Goal: Find specific page/section: Find specific page/section

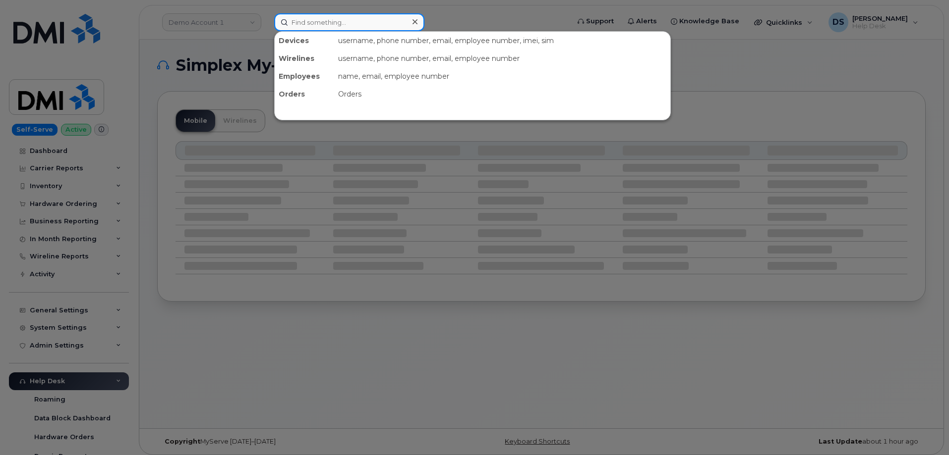
click at [320, 20] on input at bounding box center [349, 22] width 150 height 18
paste input "296331"
type input "296331"
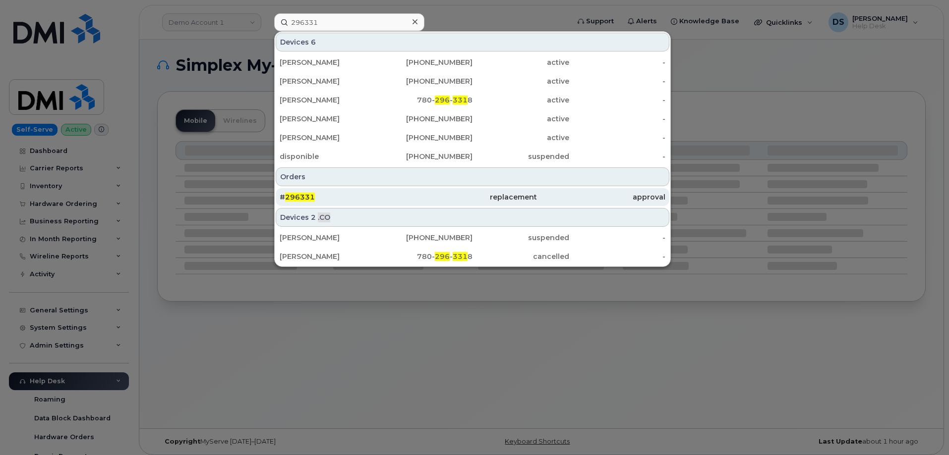
click at [304, 192] on div "# 296331" at bounding box center [344, 197] width 128 height 18
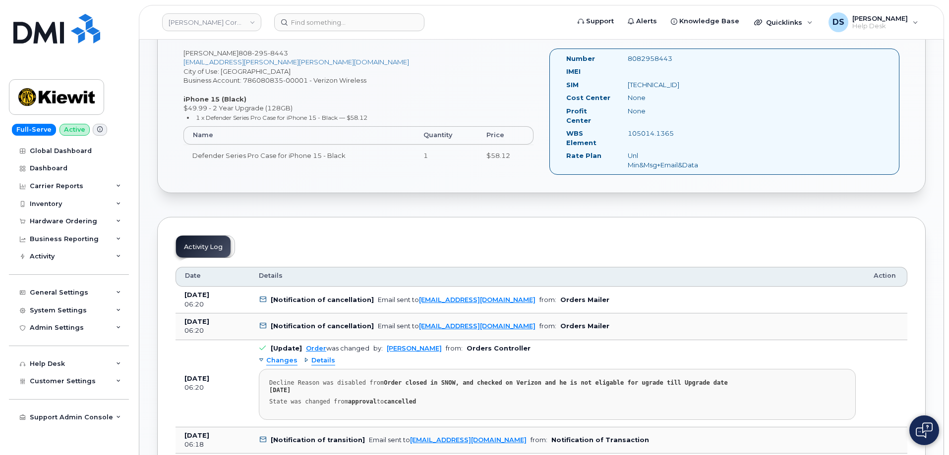
scroll to position [446, 0]
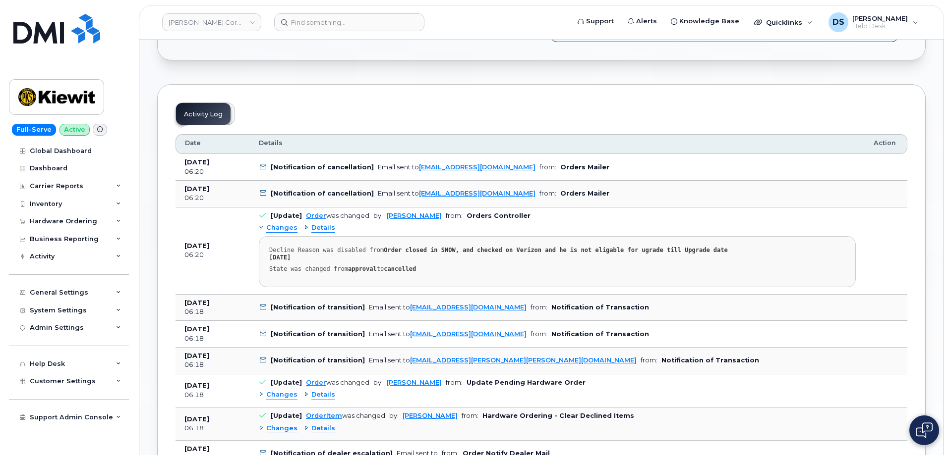
drag, startPoint x: 326, startPoint y: 251, endPoint x: 270, endPoint y: 239, distance: 56.9
click at [270, 266] on div "Decline Reason was disabled from Order closed in SNOW, and checked on Verizon a…" at bounding box center [557, 269] width 576 height 7
copy div "Decline Reason was disabled from Order closed in SNOW, and checked on Verizon a…"
click at [232, 18] on link "[PERSON_NAME] Corporation" at bounding box center [211, 22] width 99 height 18
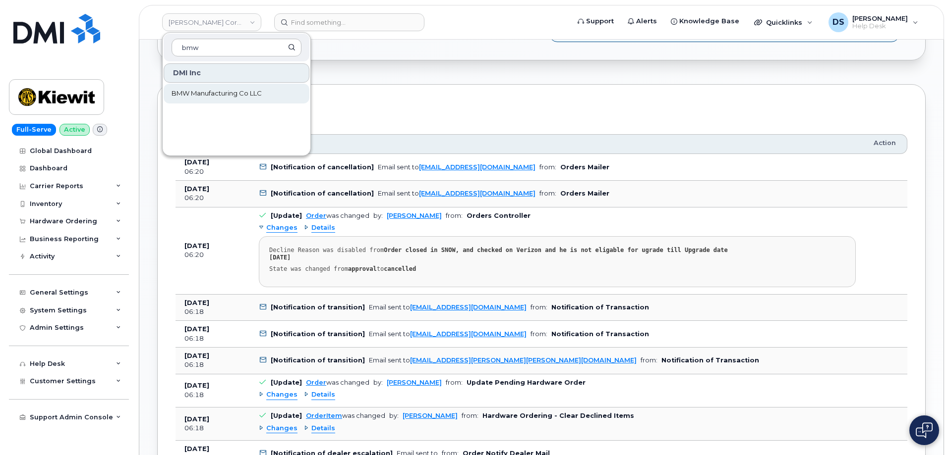
type input "bmw"
click at [182, 93] on span "BMW Manufacturing Co LLC" at bounding box center [216, 94] width 90 height 10
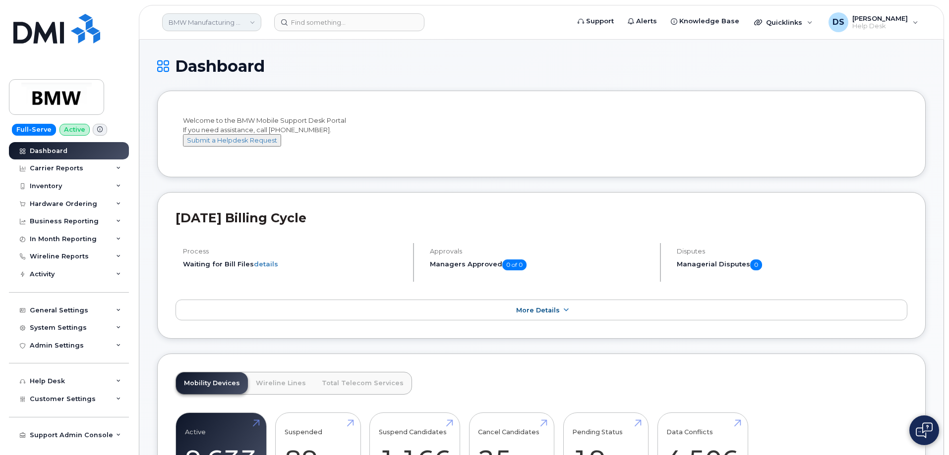
click at [248, 18] on link "BMW Manufacturing Co LLC" at bounding box center [211, 22] width 99 height 18
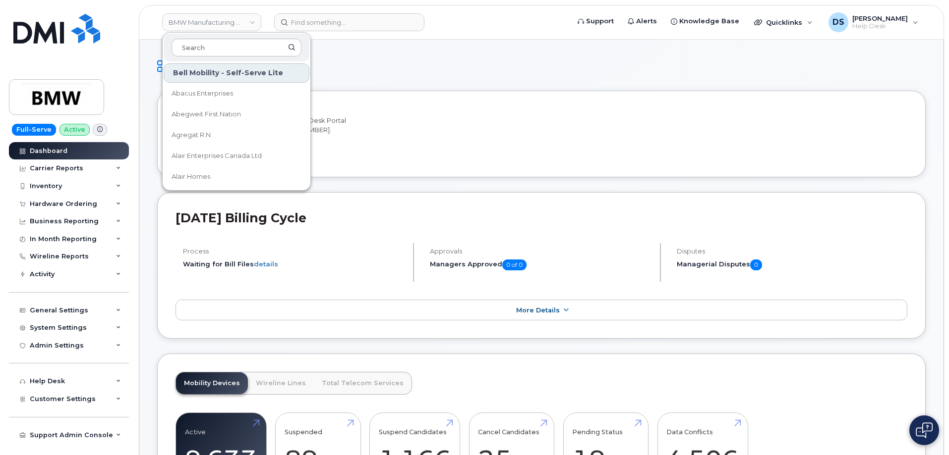
click at [229, 38] on div at bounding box center [237, 48] width 146 height 28
type input "b"
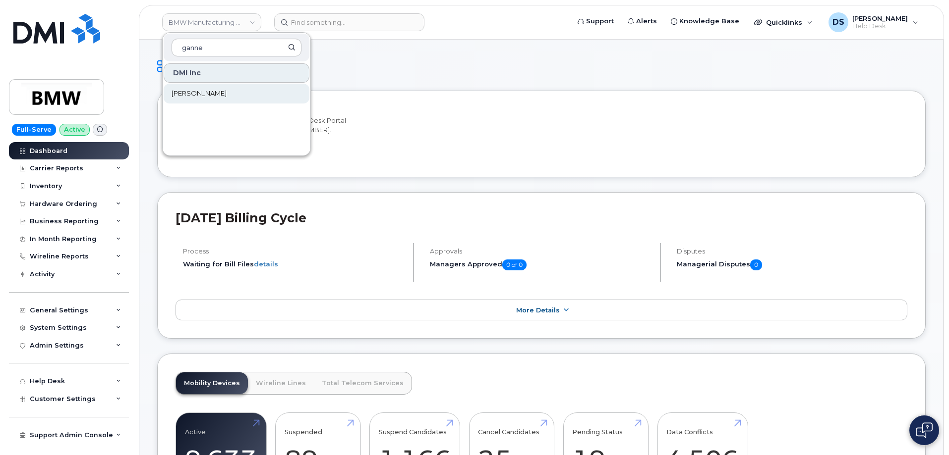
type input "ganne"
click at [214, 93] on span "[PERSON_NAME]" at bounding box center [198, 94] width 55 height 10
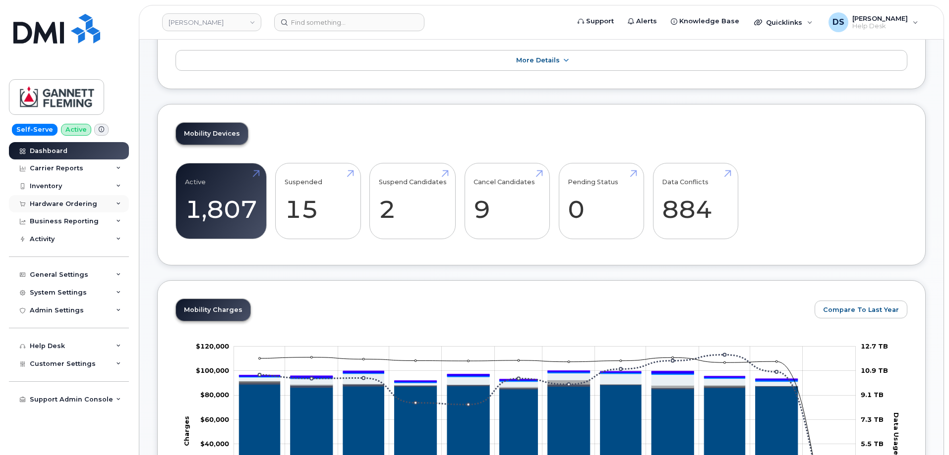
scroll to position [149, 0]
click at [119, 345] on icon at bounding box center [118, 346] width 5 height 5
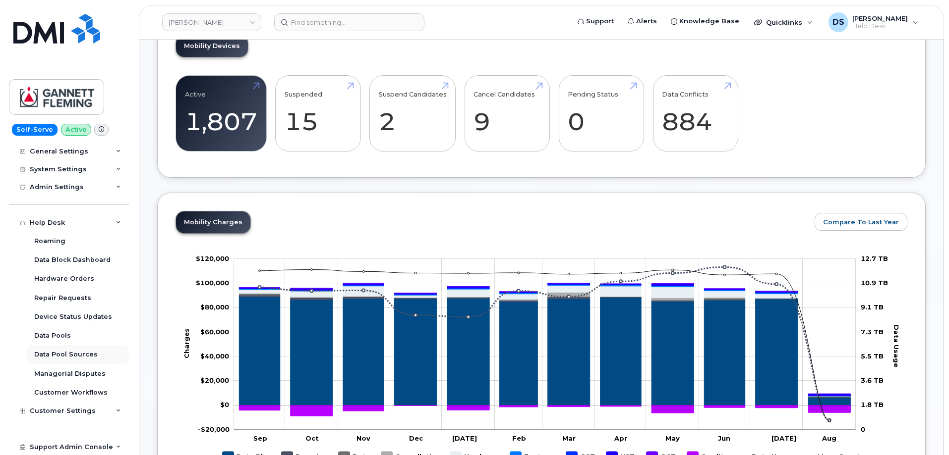
scroll to position [297, 0]
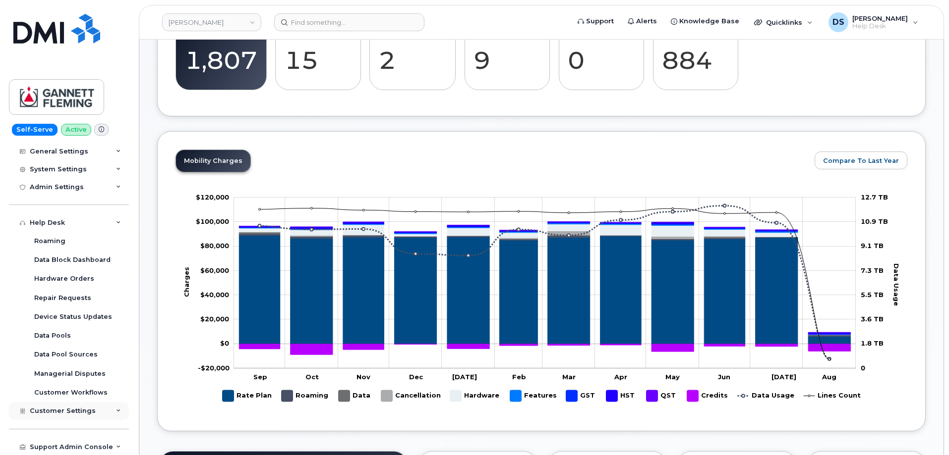
click at [116, 411] on icon at bounding box center [118, 411] width 5 height 5
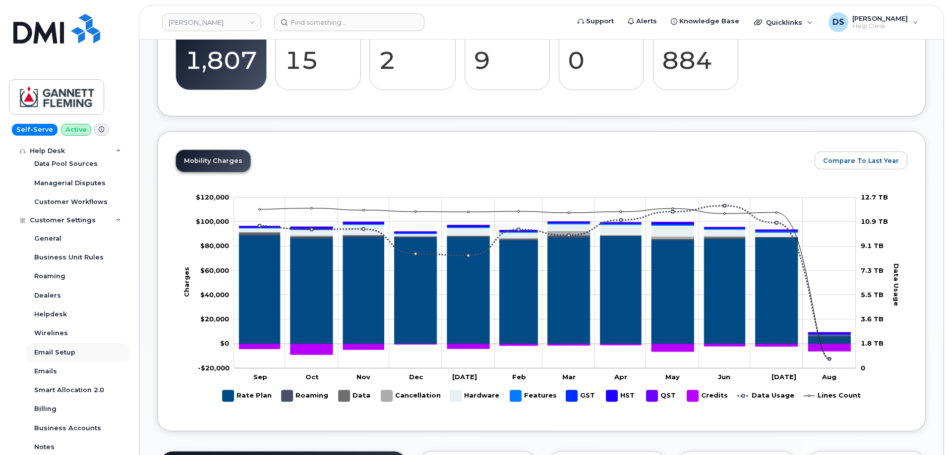
scroll to position [370, 0]
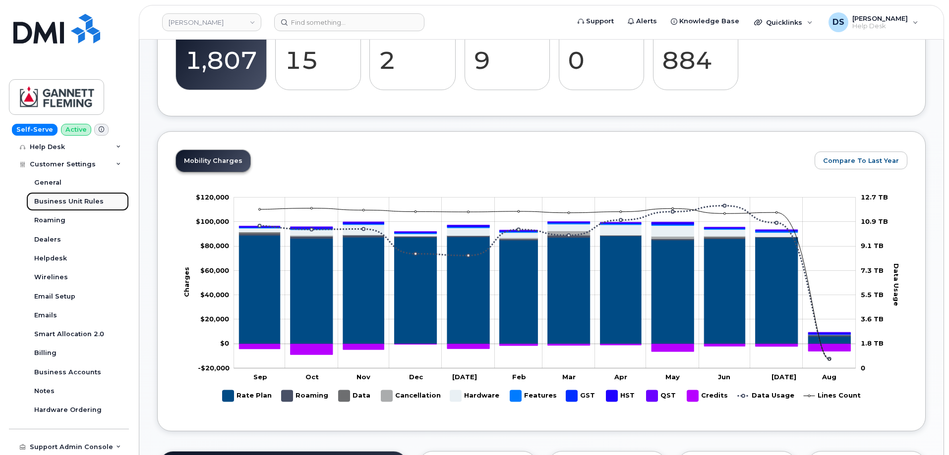
click at [57, 199] on div "Business Unit Rules" at bounding box center [68, 201] width 69 height 9
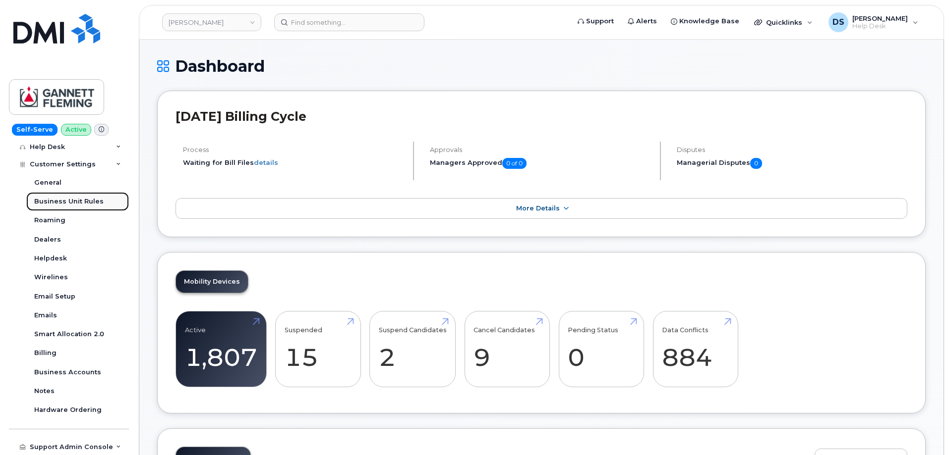
scroll to position [200, 0]
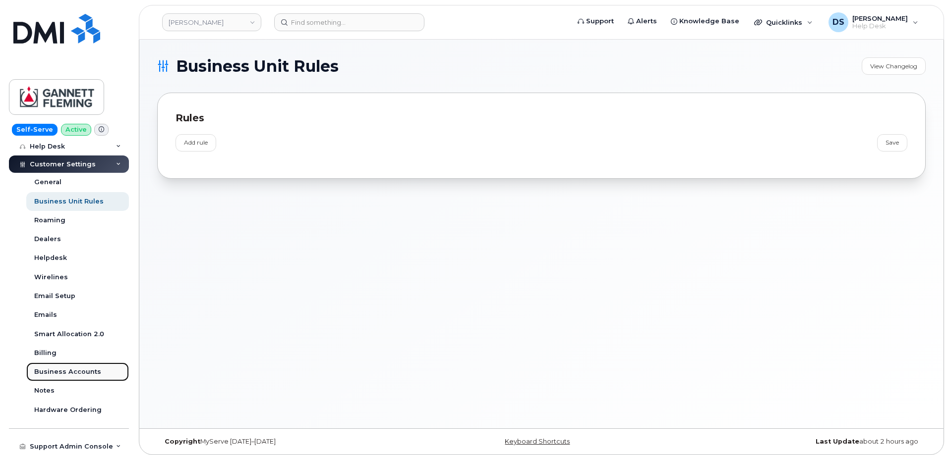
click at [55, 371] on div "Business Accounts" at bounding box center [67, 372] width 67 height 9
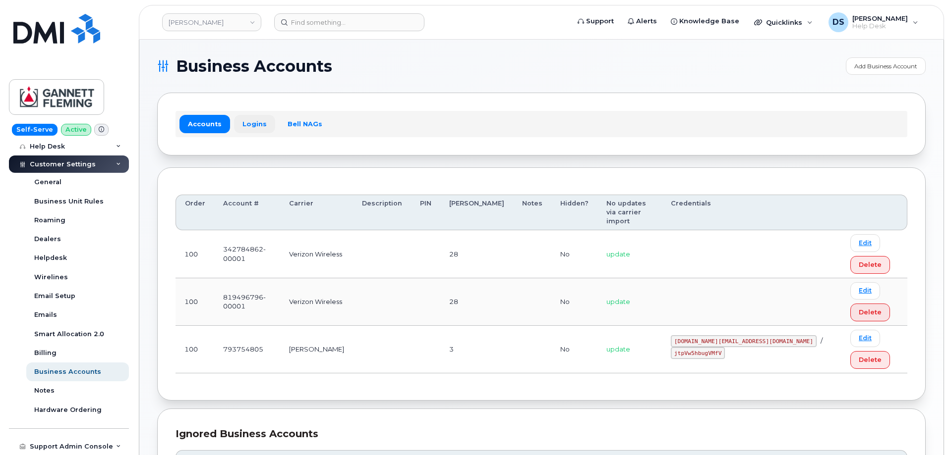
click at [246, 122] on link "Logins" at bounding box center [254, 124] width 41 height 18
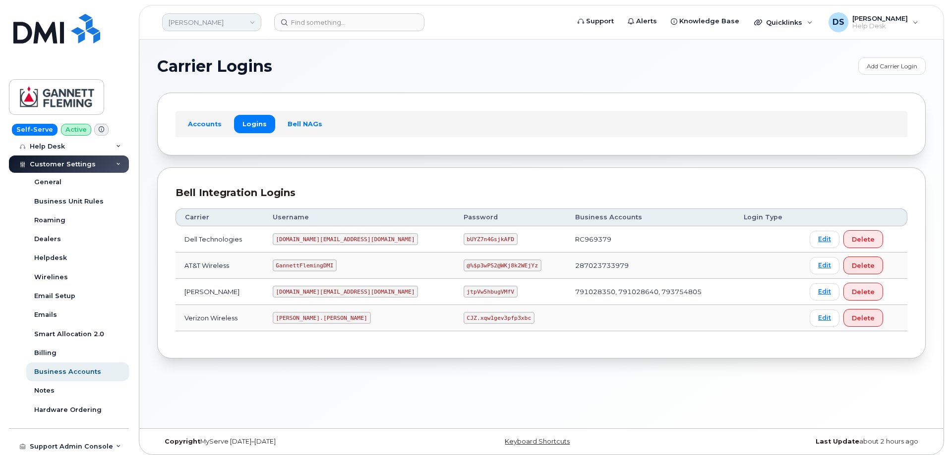
click at [252, 20] on link "Gannett Fleming" at bounding box center [211, 22] width 99 height 18
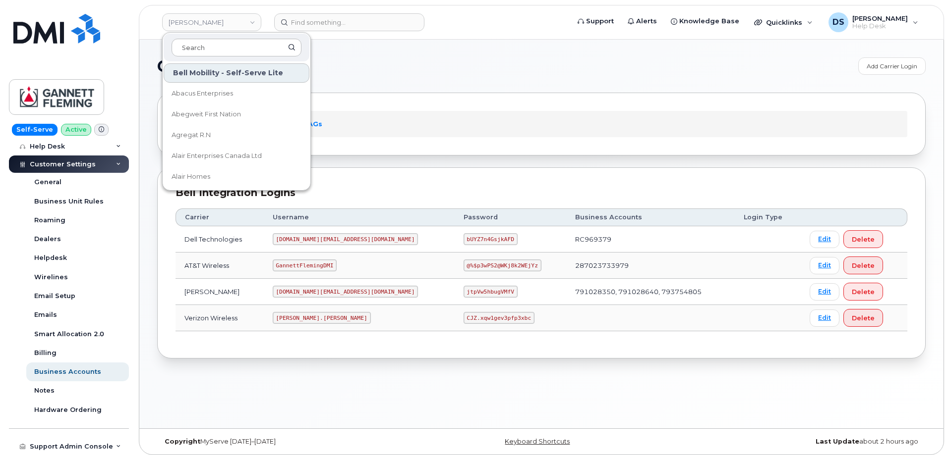
click at [209, 40] on input at bounding box center [236, 48] width 130 height 18
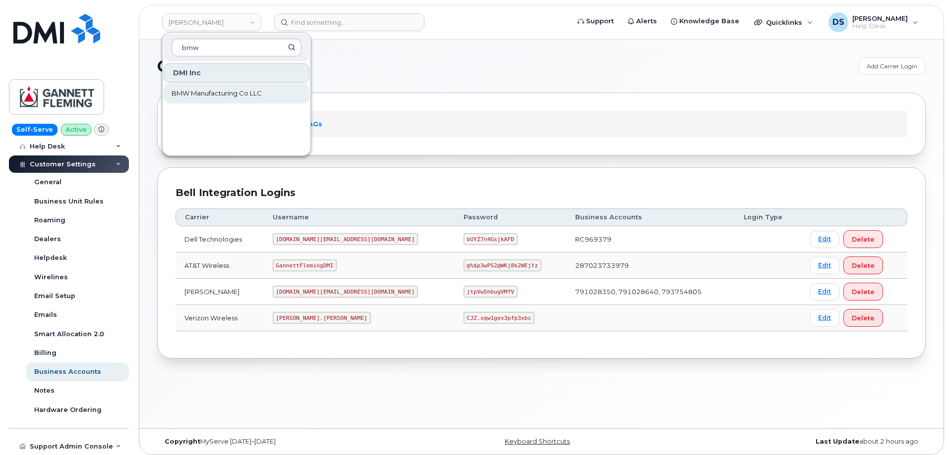
type input "bmw"
click at [226, 92] on span "BMW Manufacturing Co LLC" at bounding box center [216, 94] width 90 height 10
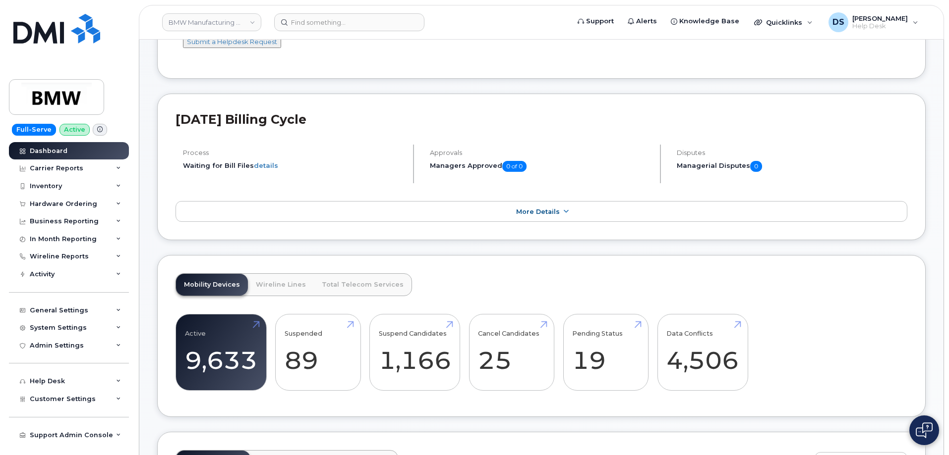
scroll to position [99, 0]
click at [117, 204] on icon at bounding box center [118, 204] width 5 height 5
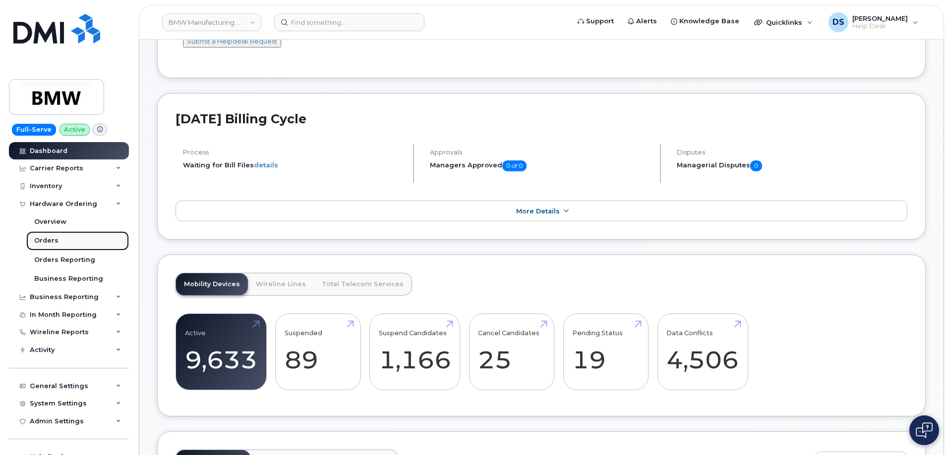
click at [43, 235] on link "Orders" at bounding box center [77, 240] width 103 height 19
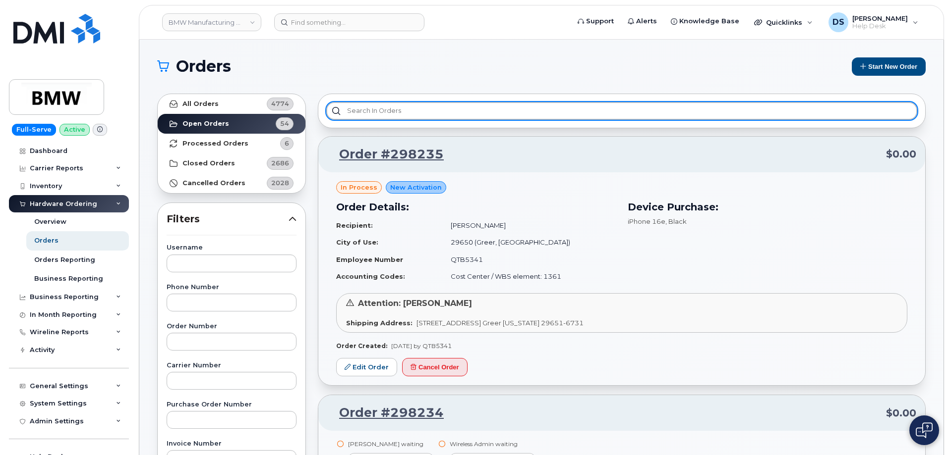
drag, startPoint x: 388, startPoint y: 109, endPoint x: 403, endPoint y: 102, distance: 16.2
click at [394, 105] on input "text" at bounding box center [621, 111] width 591 height 18
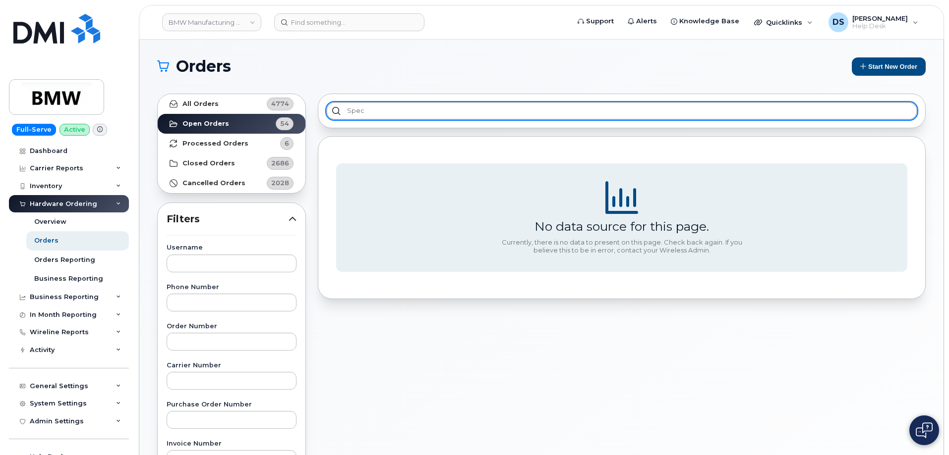
type input "spec"
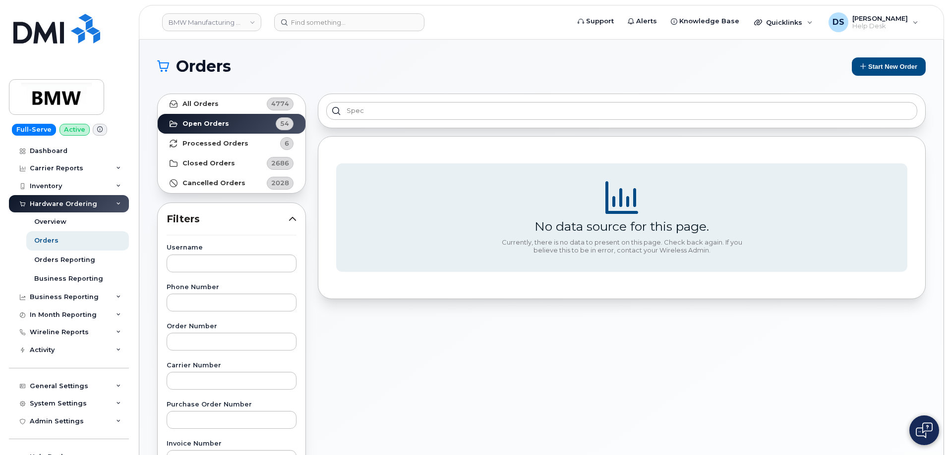
click at [325, 61] on h1 "Orders" at bounding box center [499, 66] width 685 height 16
